Goal: Task Accomplishment & Management: Manage account settings

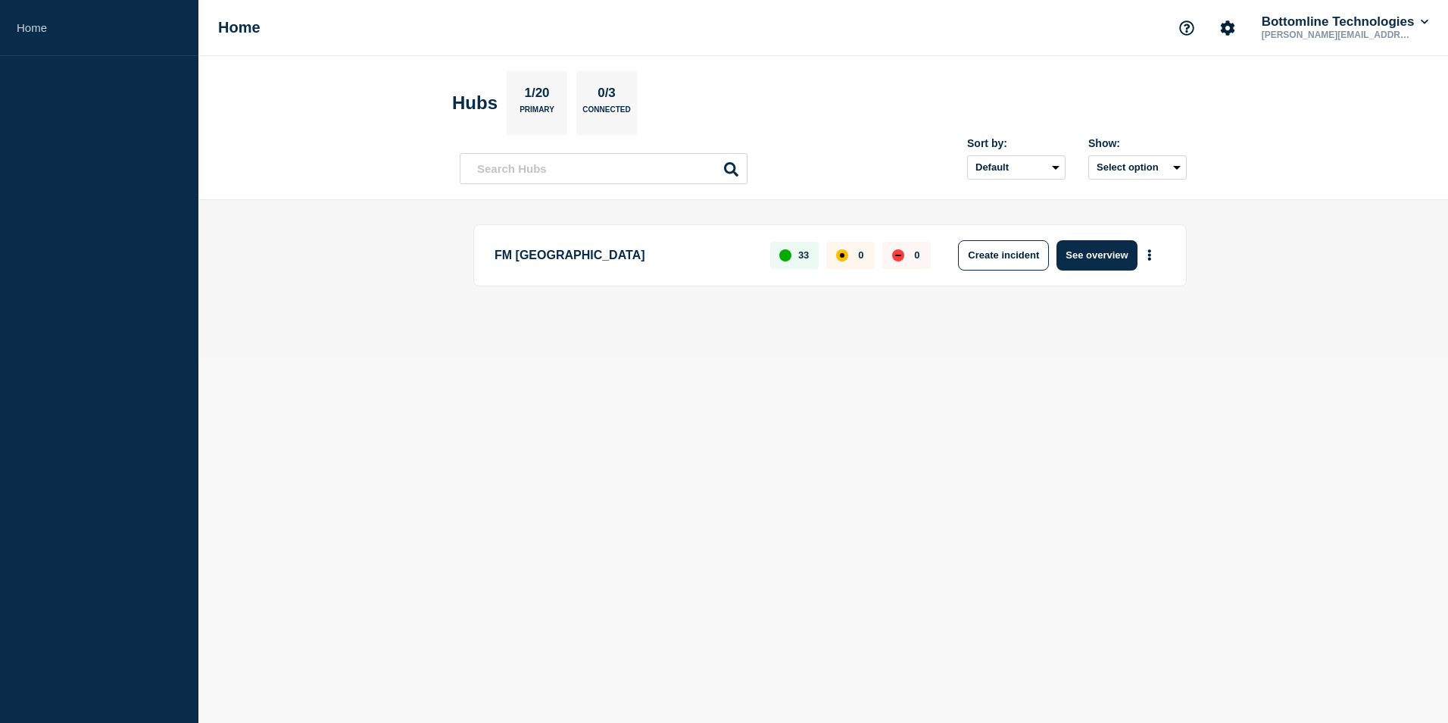
drag, startPoint x: 1101, startPoint y: 259, endPoint x: 1128, endPoint y: 323, distance: 69.2
click at [1101, 259] on button "See overview" at bounding box center [1097, 255] width 80 height 30
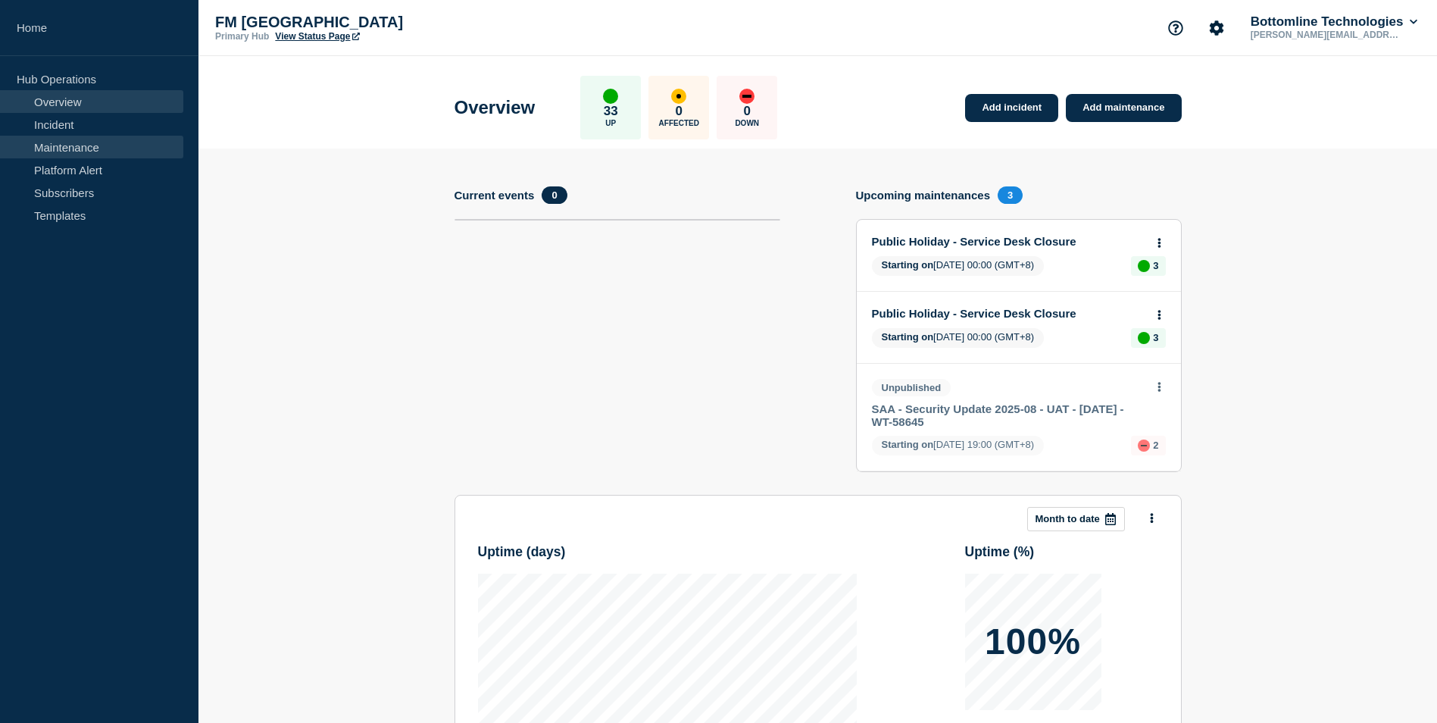
click at [58, 148] on link "Maintenance" at bounding box center [91, 147] width 183 height 23
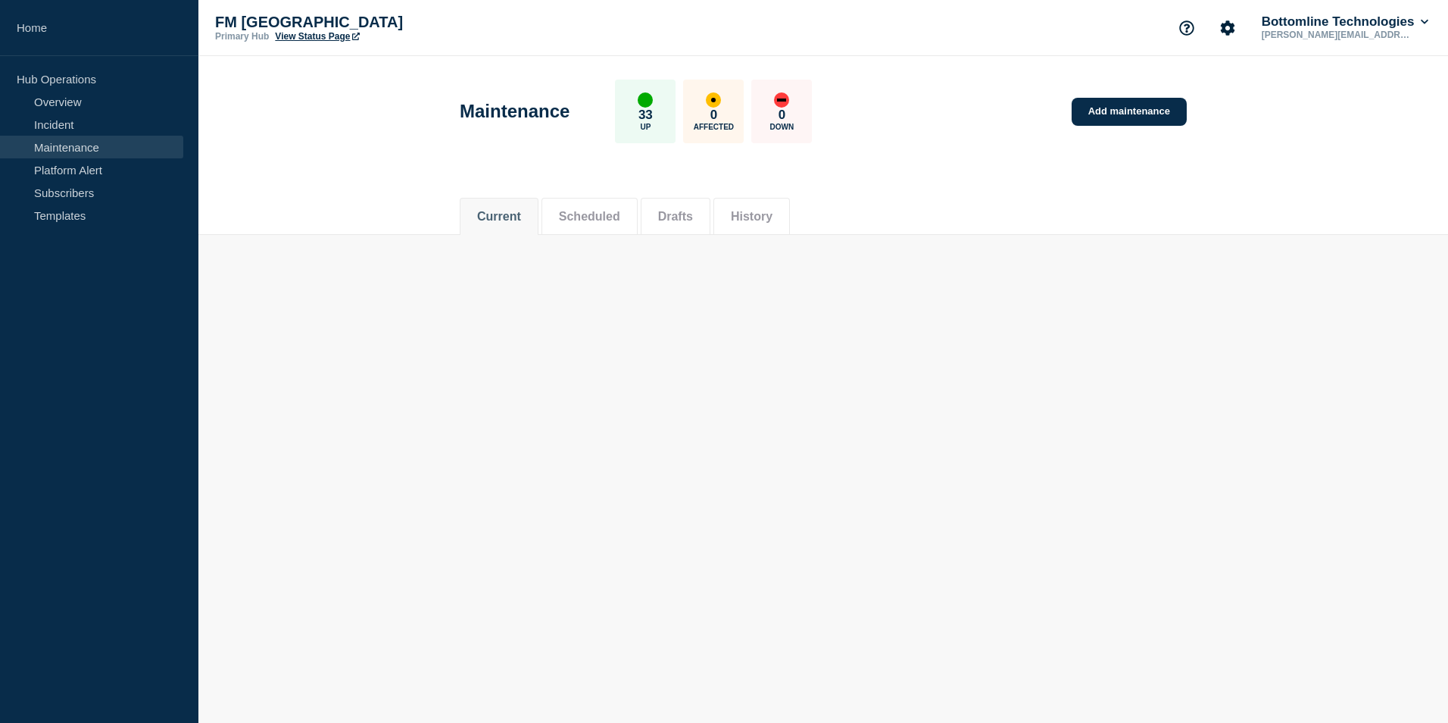
click at [678, 221] on button "Drafts" at bounding box center [675, 217] width 35 height 14
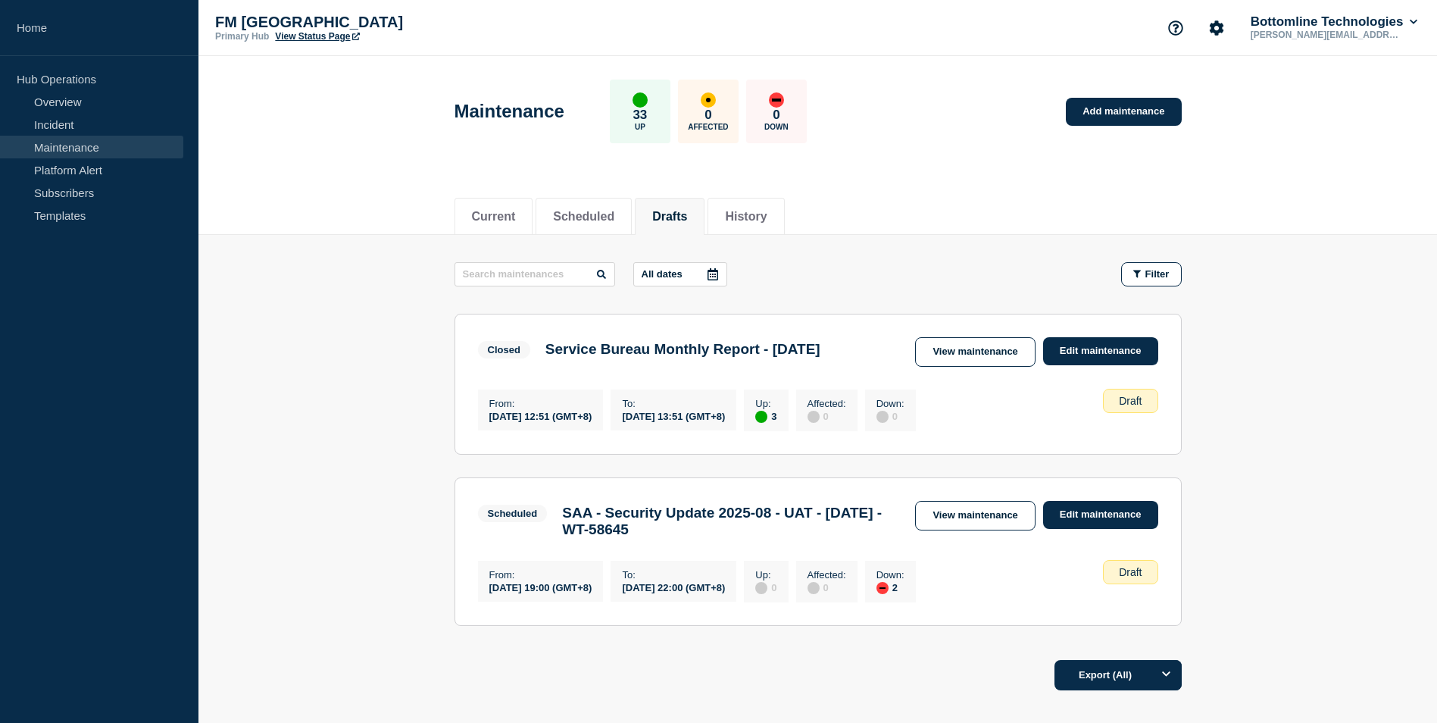
click at [417, 421] on main "All dates Filter Closed 3 Up Service Bureau Monthly Report - [DATE] From [DATE]…" at bounding box center [817, 442] width 1238 height 414
click at [960, 352] on link "View maintenance" at bounding box center [975, 352] width 120 height 30
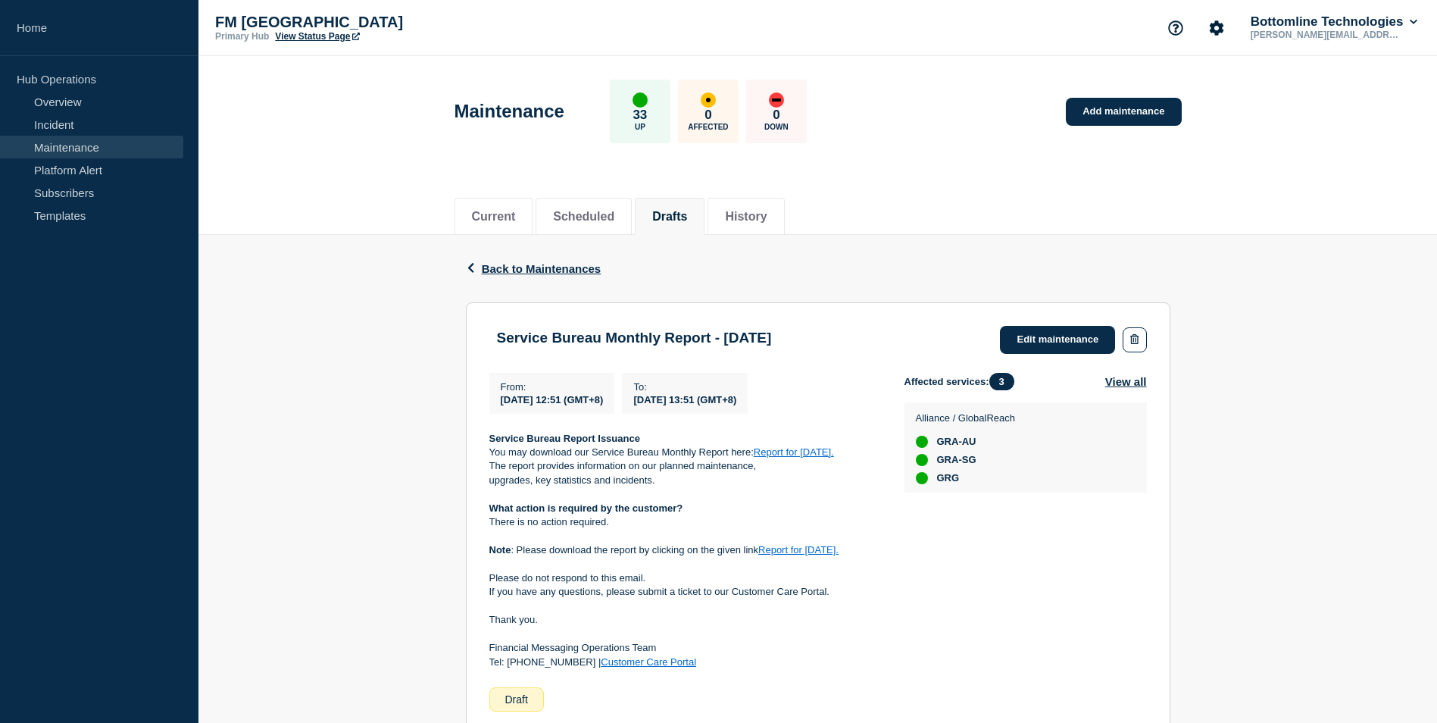
click at [793, 449] on link "Report for [DATE]." at bounding box center [794, 451] width 80 height 11
drag, startPoint x: 775, startPoint y: 452, endPoint x: 353, endPoint y: 427, distance: 422.6
click at [348, 429] on div "Back Back to Maintenances Service Bureau Monthly Report - [DATE] From [DATE] 12…" at bounding box center [817, 549] width 1238 height 629
click at [1029, 340] on link "Edit maintenance" at bounding box center [1057, 340] width 115 height 28
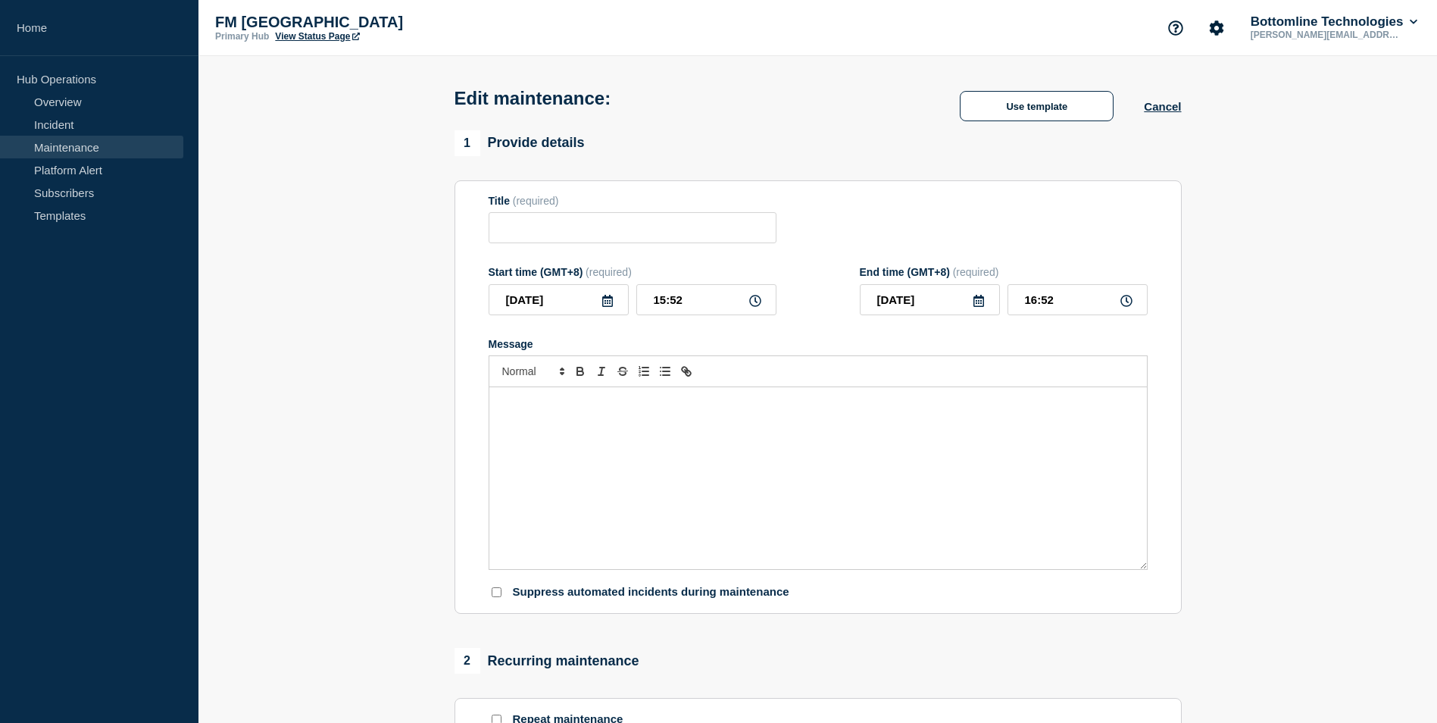
type input "Service Bureau Monthly Report - [DATE]"
type input "[DATE]"
type input "12:51"
type input "[DATE]"
type input "13:51"
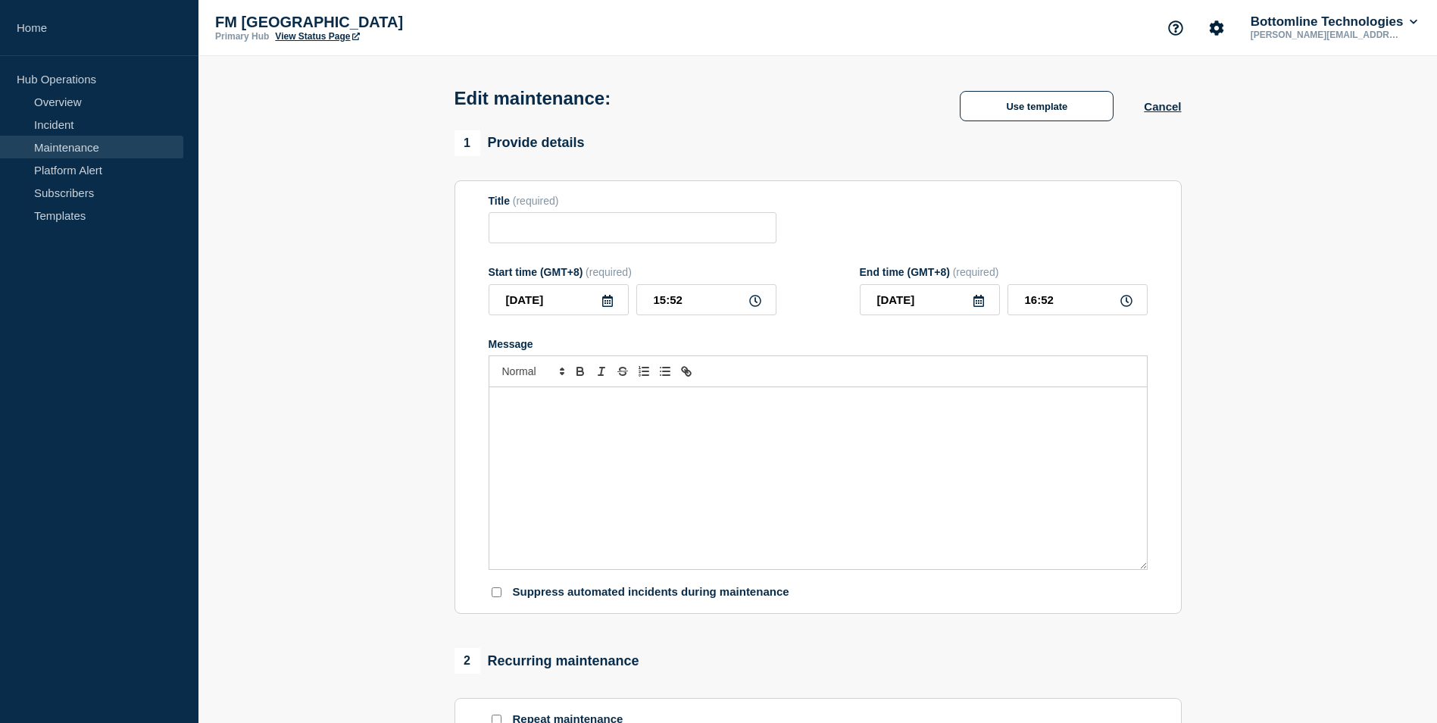
checkbox input "false"
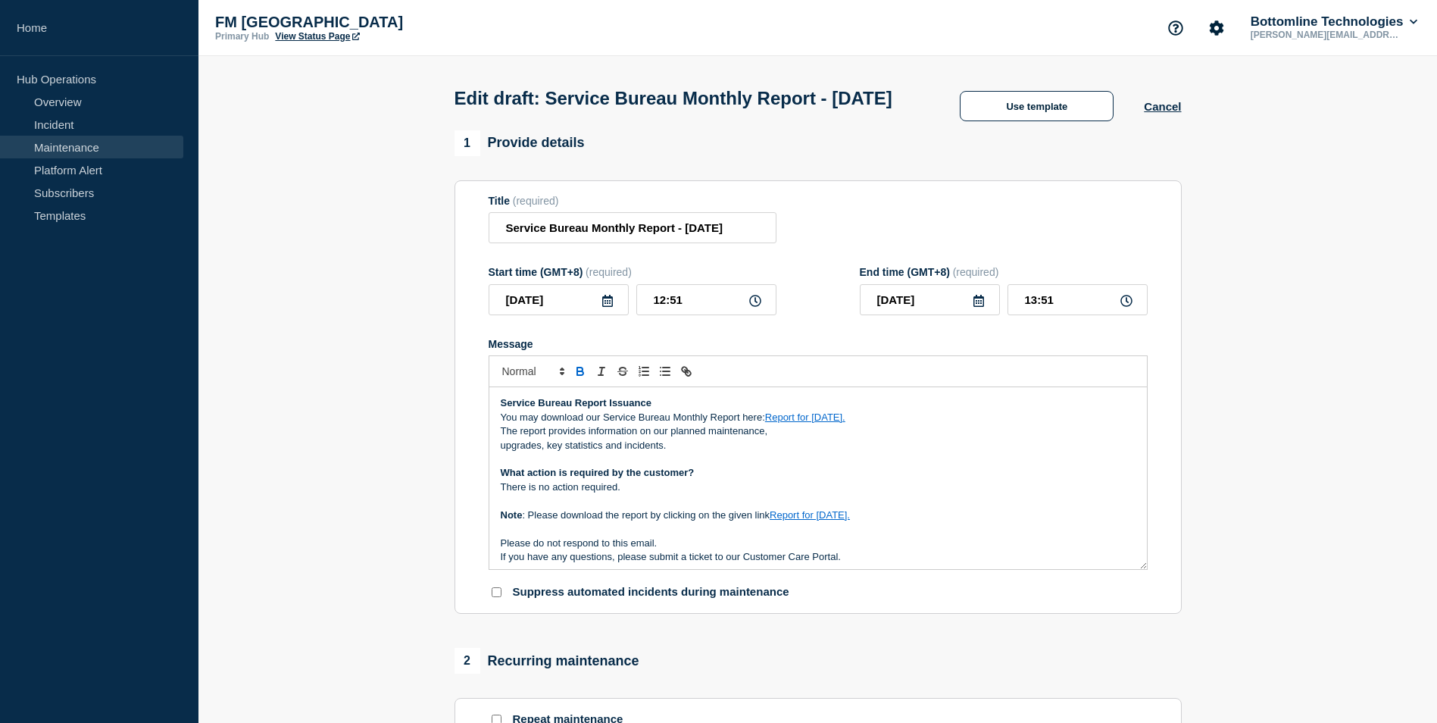
click at [805, 423] on link "Report for [DATE]." at bounding box center [805, 416] width 80 height 11
click at [863, 450] on link at bounding box center [846, 444] width 36 height 11
type input "[URL][DOMAIN_NAME]"
paste input "[URL][DOMAIN_NAME]"
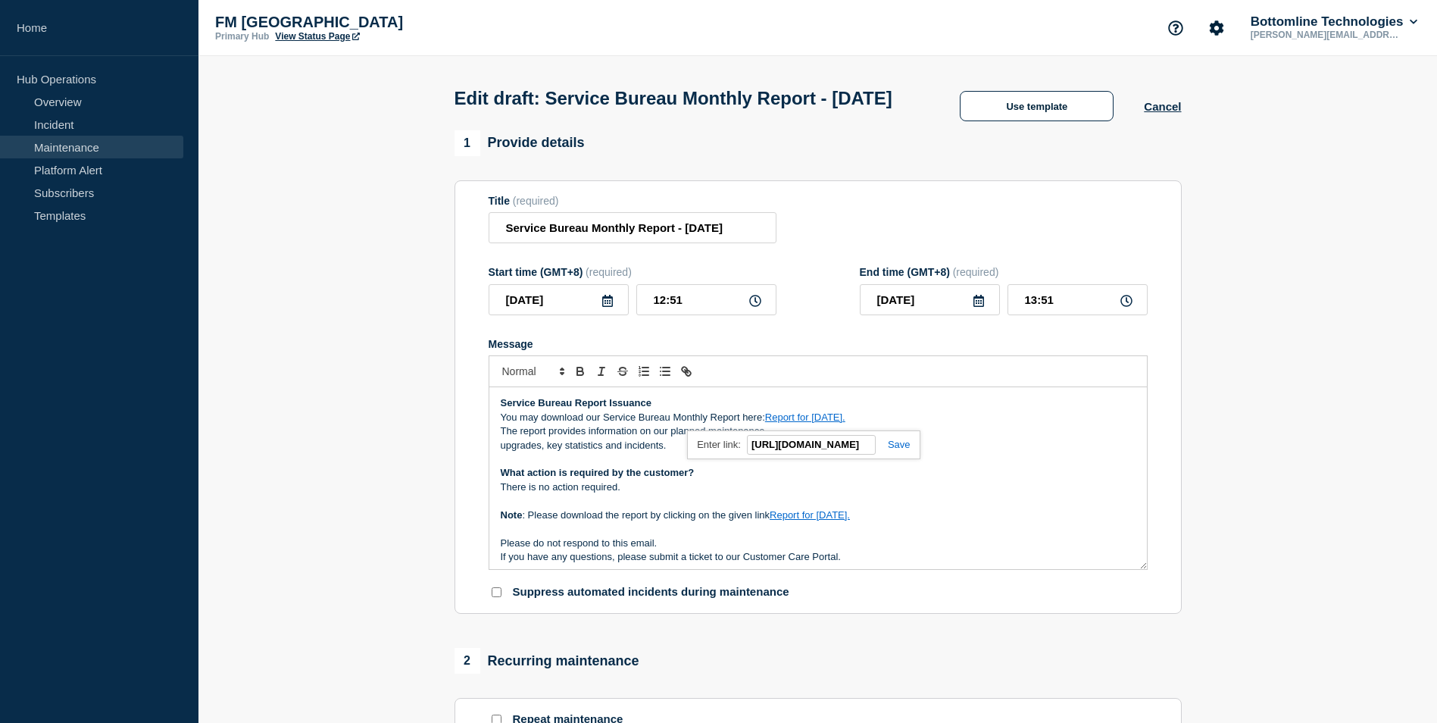
type input "[URL][DOMAIN_NAME]"
click at [901, 450] on link at bounding box center [893, 444] width 35 height 11
click at [812, 520] on link "Report for [DATE]." at bounding box center [810, 514] width 80 height 11
click at [868, 548] on link at bounding box center [850, 541] width 36 height 11
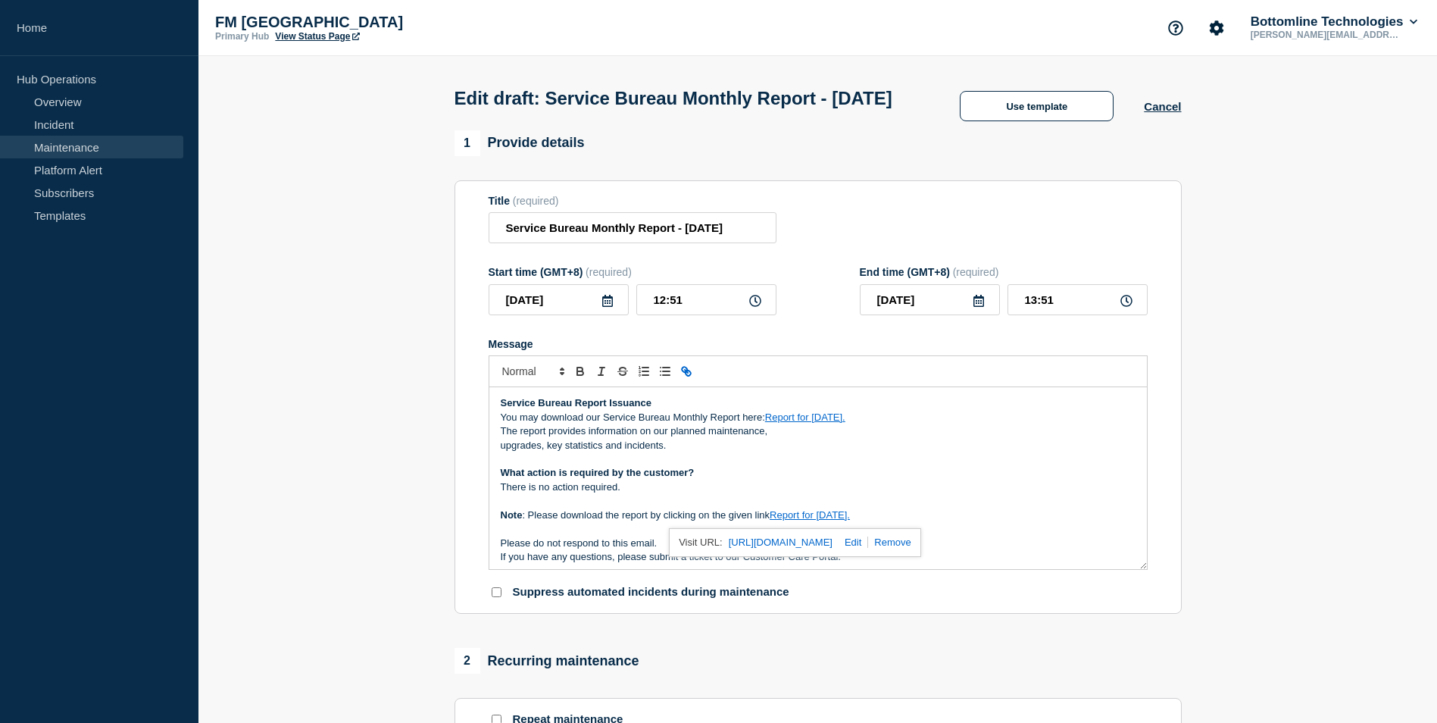
type input "[URL][DOMAIN_NAME]"
paste input "[URL][DOMAIN_NAME]"
type input "[URL][DOMAIN_NAME]"
click at [911, 548] on link at bounding box center [902, 541] width 35 height 11
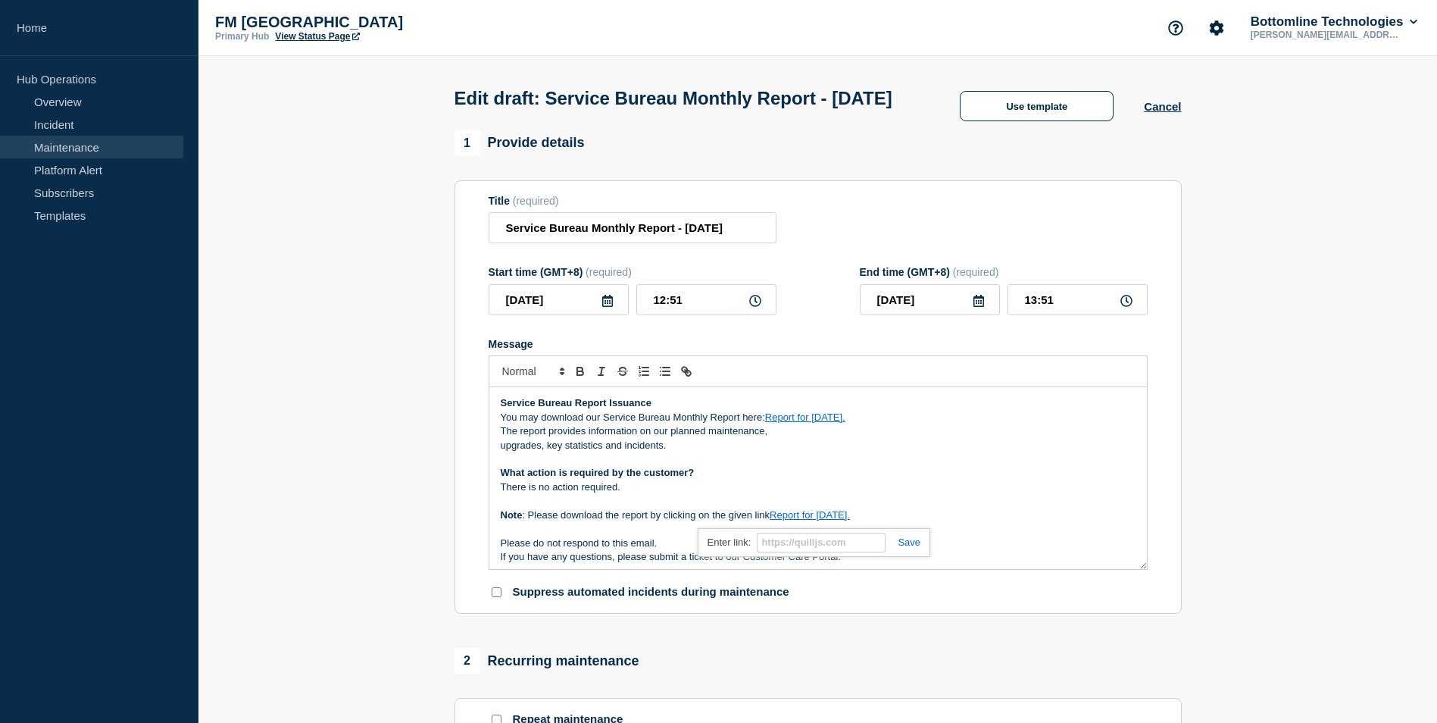
scroll to position [0, 0]
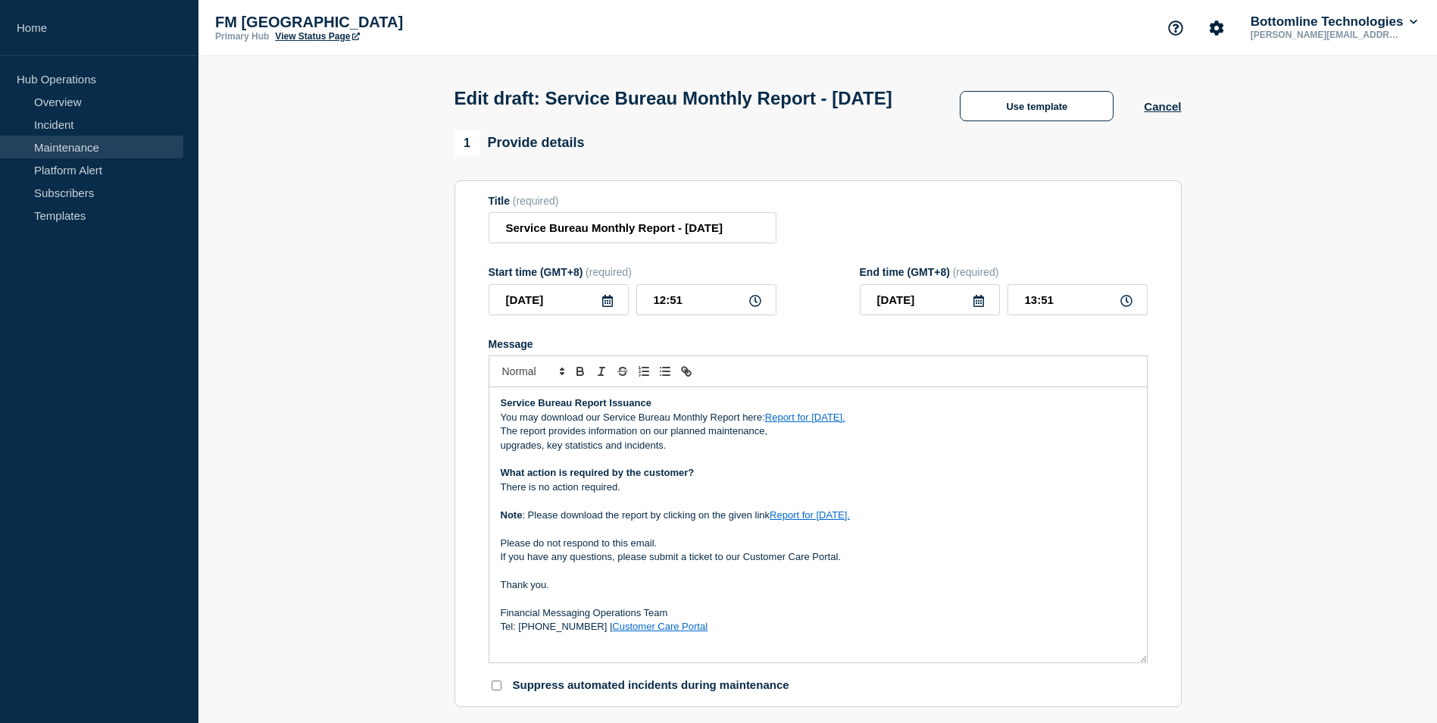
drag, startPoint x: 1140, startPoint y: 595, endPoint x: 1152, endPoint y: 688, distance: 93.9
click at [1152, 688] on section "Title (required) Service Bureau Monthly Report - [DATE] Start time (GMT+8) (req…" at bounding box center [817, 443] width 727 height 527
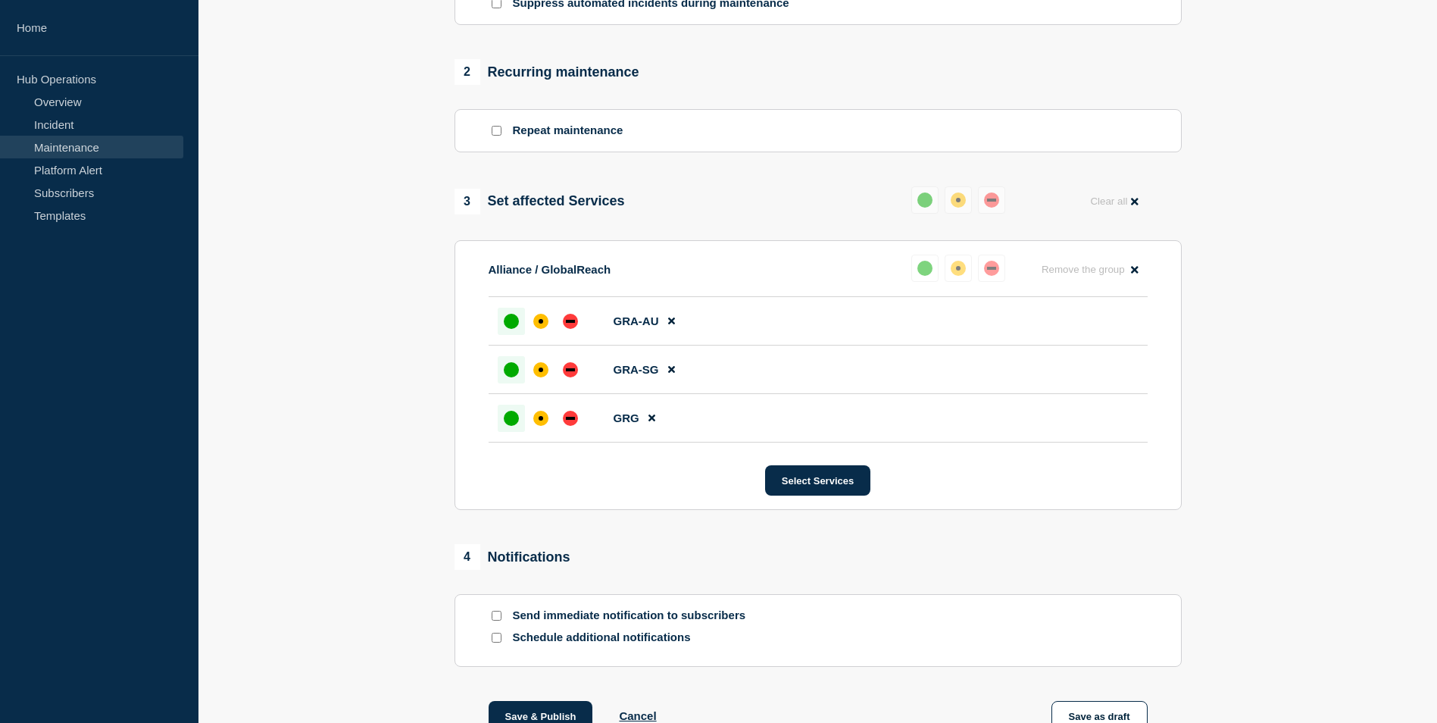
scroll to position [817, 0]
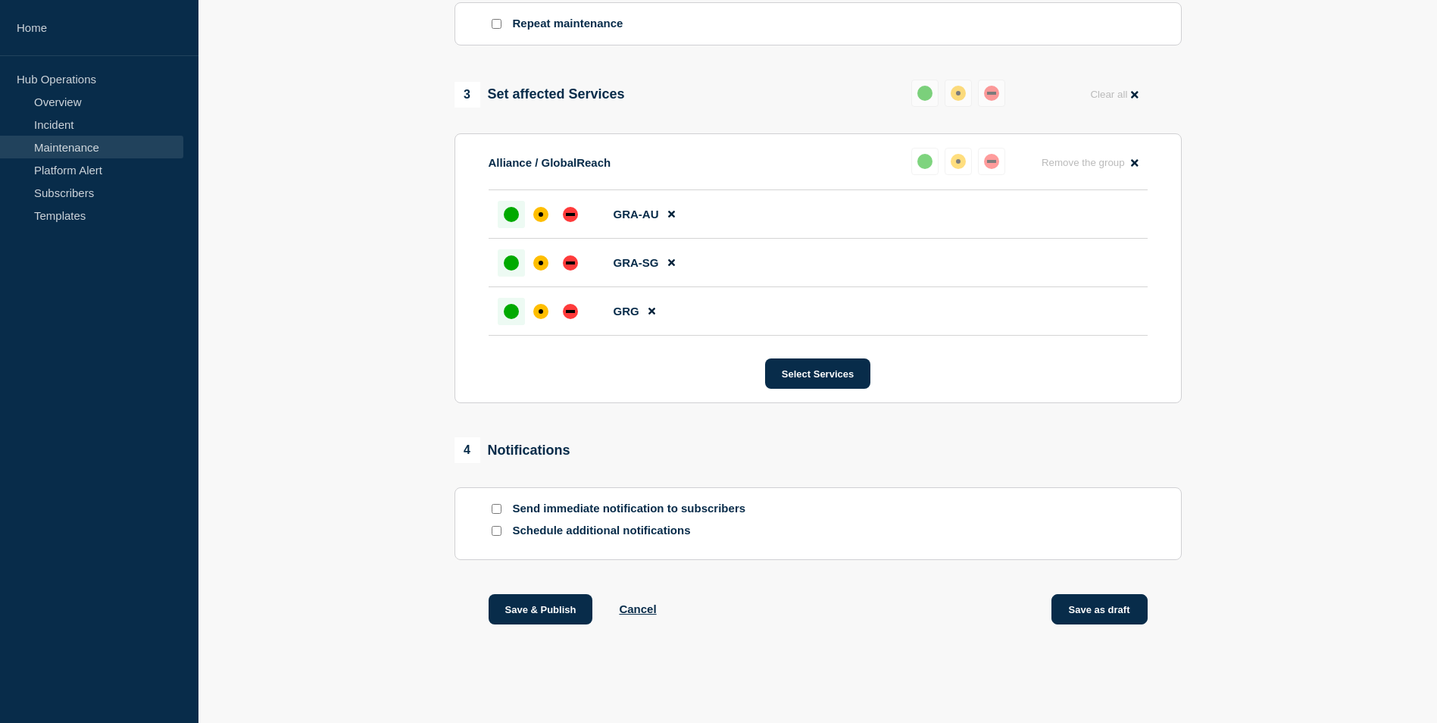
click at [1087, 612] on button "Save as draft" at bounding box center [1099, 609] width 96 height 30
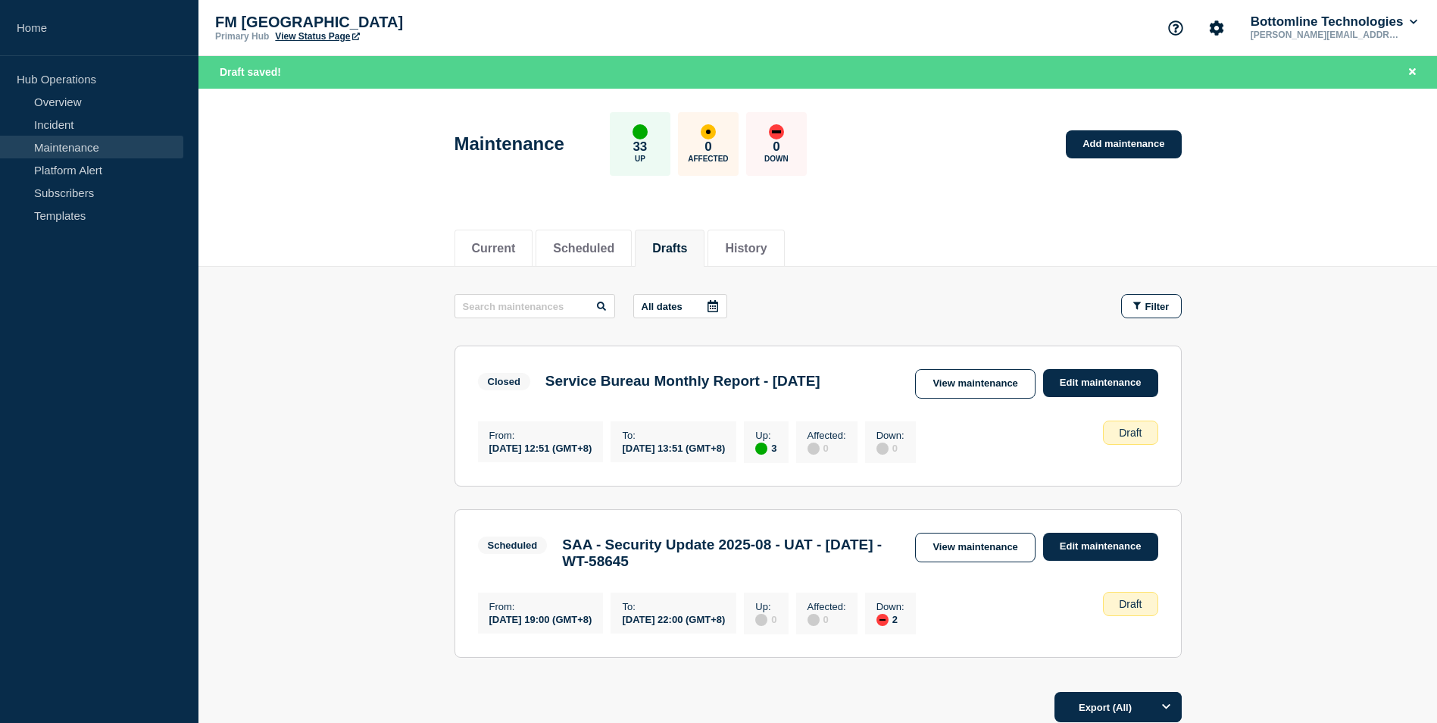
click at [1257, 321] on main "All dates Filter Closed 3 Up Service Bureau Monthly Report - [DATE] From [DATE]…" at bounding box center [817, 474] width 1238 height 414
click at [414, 436] on main "All dates Filter Closed 3 Up Service Bureau Monthly Report - [DATE] From [DATE]…" at bounding box center [817, 474] width 1238 height 414
